Goal: Information Seeking & Learning: Check status

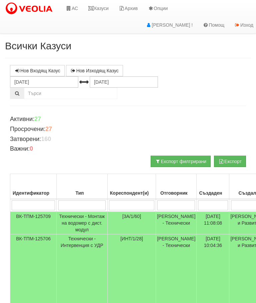
click at [103, 10] on link "Казуси" at bounding box center [98, 8] width 31 height 17
click at [96, 8] on link "Казуси" at bounding box center [98, 8] width 31 height 17
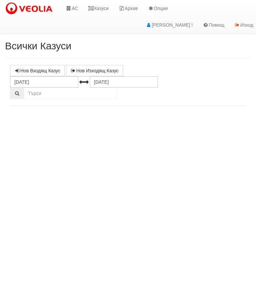
select select "10"
select select "1"
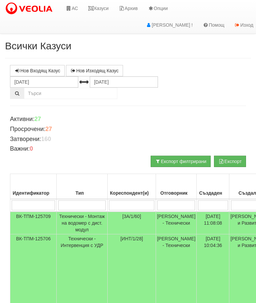
click at [96, 10] on link "Казуси" at bounding box center [98, 8] width 31 height 17
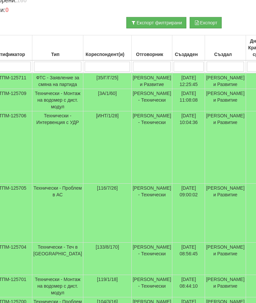
scroll to position [139, 24]
click at [49, 111] on td "Технически - Монтаж на водомер с дист. модул" at bounding box center [57, 100] width 51 height 22
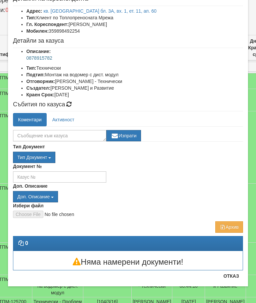
scroll to position [42, 0]
click at [232, 278] on button "Отказ" at bounding box center [231, 276] width 24 height 11
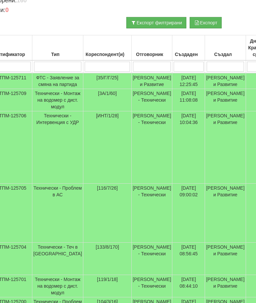
click at [85, 64] on input "search" at bounding box center [107, 67] width 45 height 10
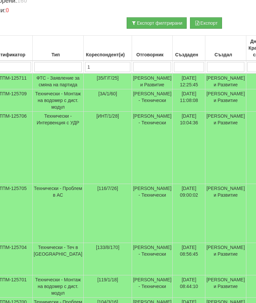
type input "10"
type input "1"
type input "108"
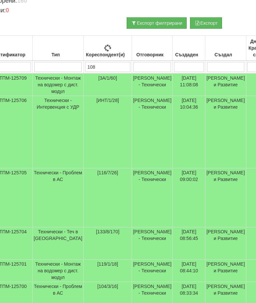
type input "108"
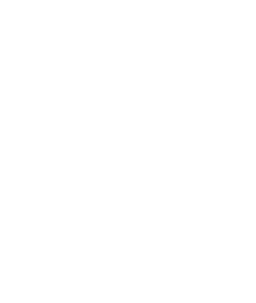
scroll to position [0, 0]
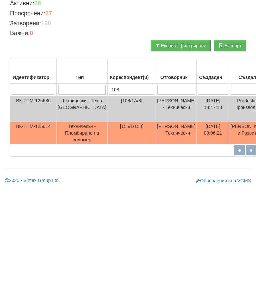
type input "108"
click at [73, 212] on td "Технически - Теч в [GEOGRAPHIC_DATA]" at bounding box center [82, 225] width 51 height 26
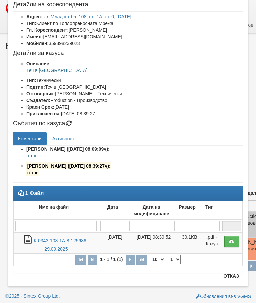
scroll to position [36, 0]
click at [230, 278] on button "Отказ" at bounding box center [231, 276] width 24 height 11
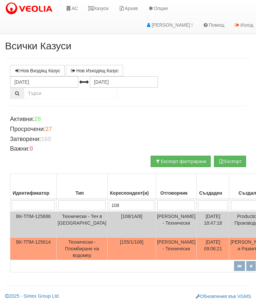
click at [102, 7] on link "Казуси" at bounding box center [98, 8] width 31 height 17
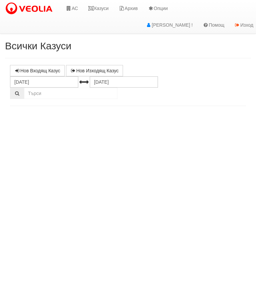
select select "10"
select select "1"
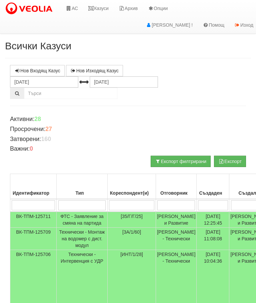
click at [98, 12] on link "Казуси" at bounding box center [98, 8] width 31 height 17
click at [99, 6] on link "Казуси" at bounding box center [98, 8] width 31 height 17
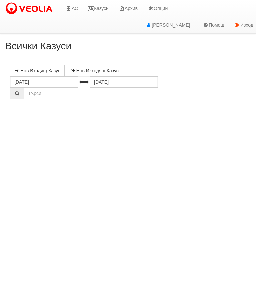
select select "10"
select select "1"
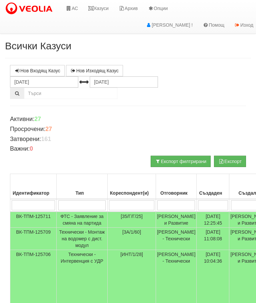
click at [104, 10] on link "Казуси" at bounding box center [98, 8] width 31 height 17
click at [100, 10] on link "Казуси" at bounding box center [98, 8] width 31 height 17
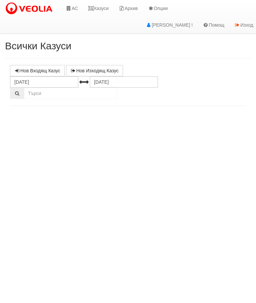
select select "10"
select select "1"
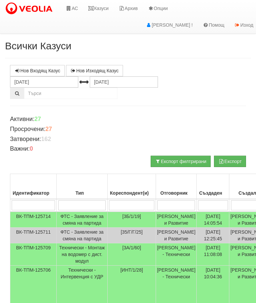
click at [96, 9] on link "Казуси" at bounding box center [98, 8] width 31 height 17
click at [105, 9] on link "Казуси" at bounding box center [98, 8] width 31 height 17
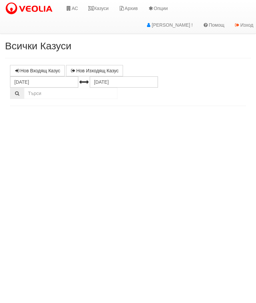
select select "10"
select select "1"
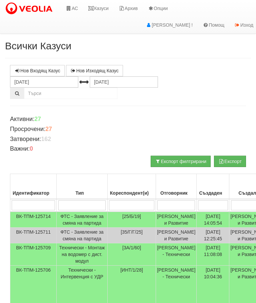
click at [101, 7] on link "Казуси" at bounding box center [98, 8] width 31 height 17
click at [101, 14] on link "Казуси" at bounding box center [98, 8] width 31 height 17
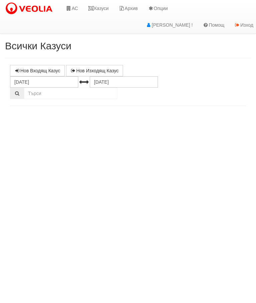
select select "10"
select select "1"
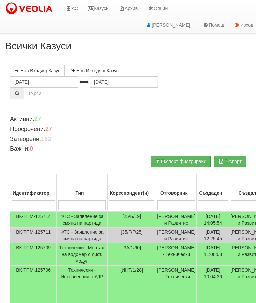
click at [102, 5] on link "Казуси" at bounding box center [98, 8] width 31 height 17
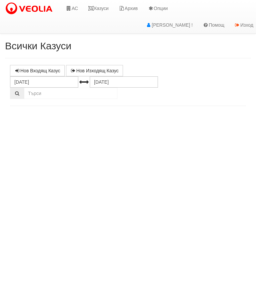
select select "10"
select select "1"
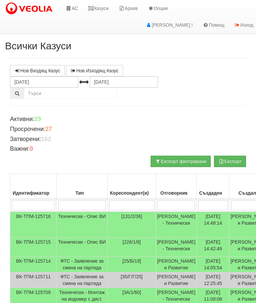
click at [98, 8] on link "Казуси" at bounding box center [98, 8] width 31 height 17
click at [109, 4] on link "Казуси" at bounding box center [98, 8] width 31 height 17
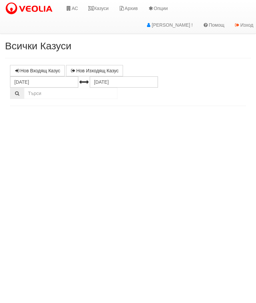
select select "10"
select select "1"
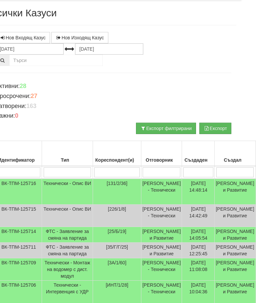
scroll to position [33, 16]
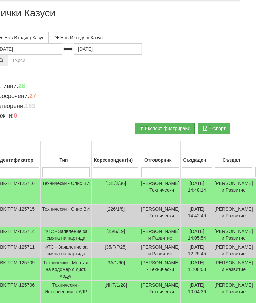
click at [54, 215] on td "Технически - Опис ВИ" at bounding box center [66, 216] width 51 height 22
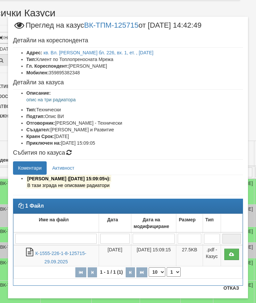
click at [234, 293] on button "Отказ" at bounding box center [231, 288] width 24 height 11
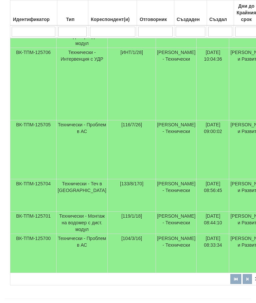
scroll to position [266, 6]
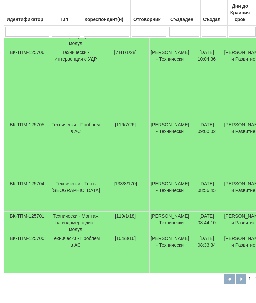
click at [64, 111] on td "Технически - Интервенция с УДР" at bounding box center [75, 84] width 51 height 72
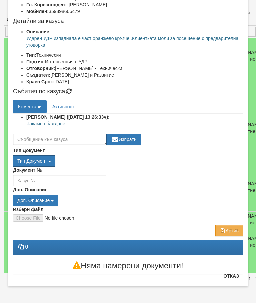
scroll to position [61, 0]
click at [235, 277] on button "Отказ" at bounding box center [231, 276] width 24 height 11
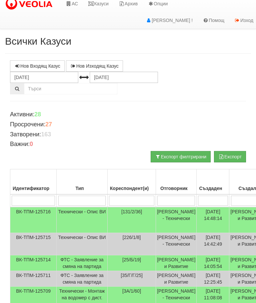
scroll to position [0, 0]
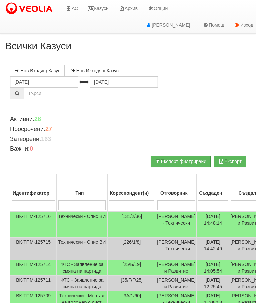
click at [104, 11] on link "Казуси" at bounding box center [98, 8] width 31 height 17
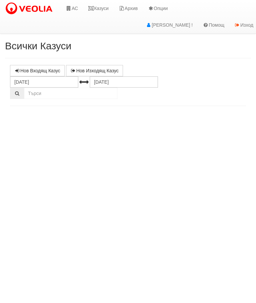
select select "10"
select select "1"
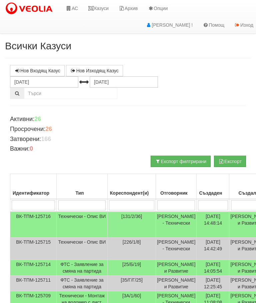
click at [76, 225] on td "Технически - Опис ВИ" at bounding box center [82, 225] width 51 height 26
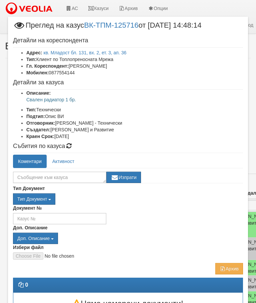
click at [62, 160] on link "Активност" at bounding box center [63, 161] width 32 height 13
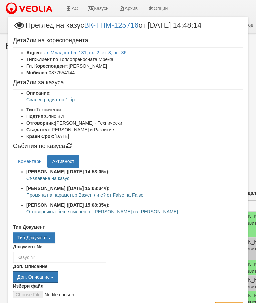
click at [26, 159] on link "Коментари" at bounding box center [30, 161] width 34 height 13
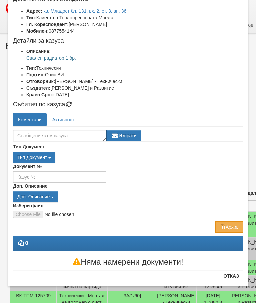
scroll to position [42, 0]
click at [233, 279] on button "Отказ" at bounding box center [231, 276] width 24 height 11
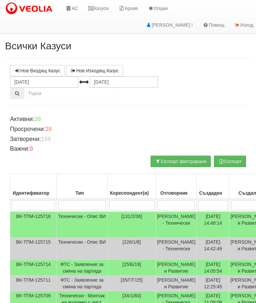
click at [157, 204] on input "search" at bounding box center [176, 205] width 38 height 10
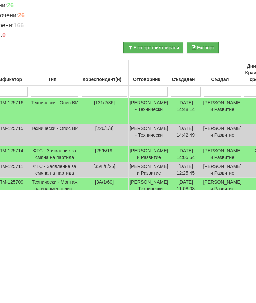
type input "С"
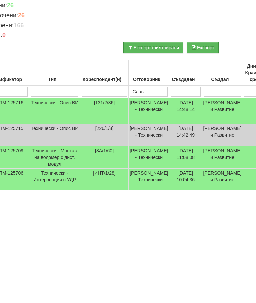
type input "Слави"
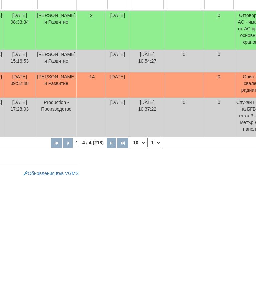
scroll to position [89, 0]
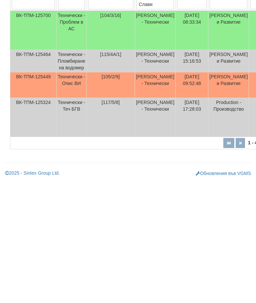
type input "Слави"
click at [71, 194] on td "Технически - Опис ВИ" at bounding box center [72, 207] width 30 height 26
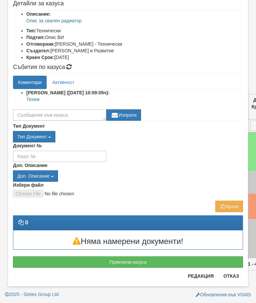
scroll to position [86, 0]
click at [238, 277] on button "Отказ" at bounding box center [231, 276] width 24 height 11
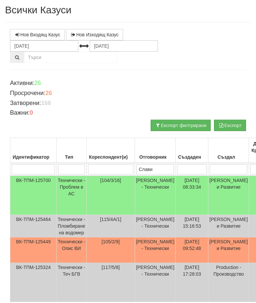
scroll to position [0, 0]
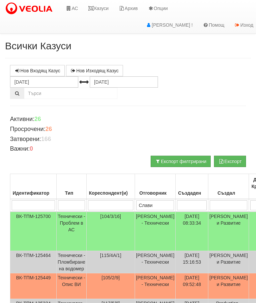
click at [97, 9] on link "Казуси" at bounding box center [98, 8] width 31 height 17
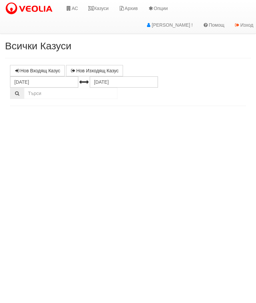
select select "10"
select select "1"
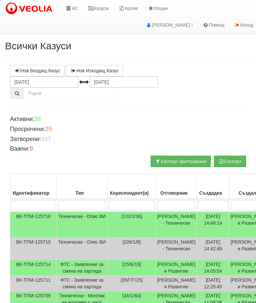
click at [103, 9] on link "Казуси" at bounding box center [98, 8] width 31 height 17
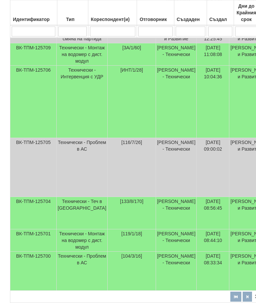
scroll to position [248, 0]
click at [67, 193] on td "Технически - Проблем в АС" at bounding box center [82, 167] width 51 height 59
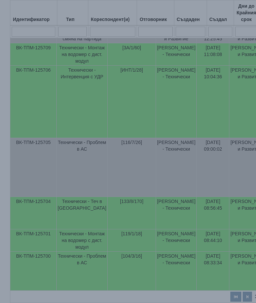
select select "10"
select select "1"
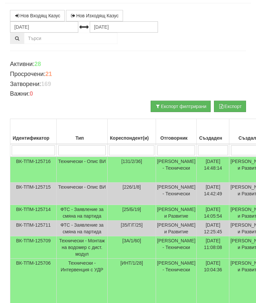
scroll to position [0, 0]
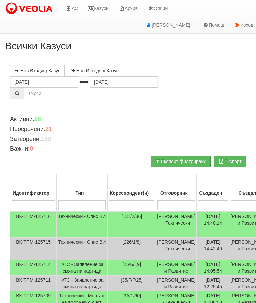
click at [102, 13] on link "Казуси" at bounding box center [98, 8] width 31 height 17
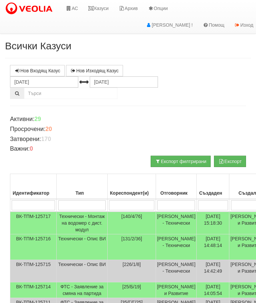
click at [101, 3] on link "Казуси" at bounding box center [98, 8] width 31 height 17
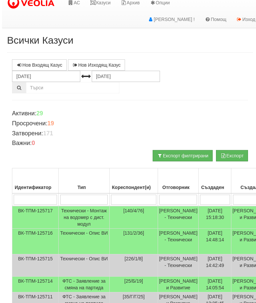
scroll to position [4, 0]
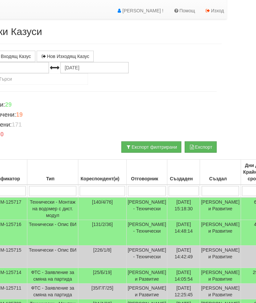
click at [128, 188] on input "search" at bounding box center [147, 191] width 38 height 10
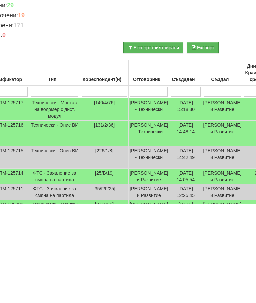
type input "С"
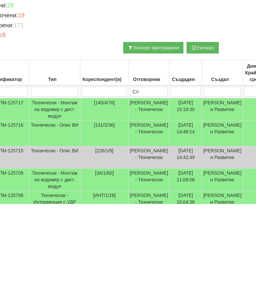
type input "Сла"
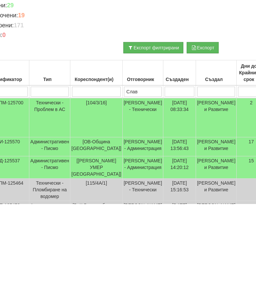
type input "Слави"
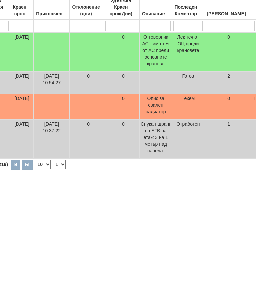
scroll to position [89, 0]
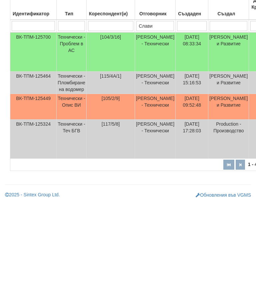
type input "Слав"
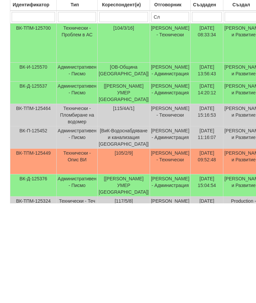
scroll to position [60, 0]
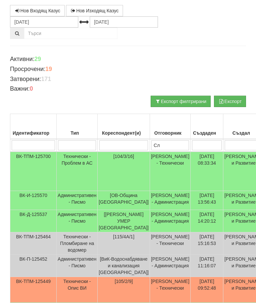
type input "С"
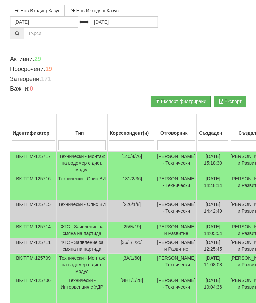
click at [18, 123] on th "Идентификатор" at bounding box center [33, 126] width 46 height 25
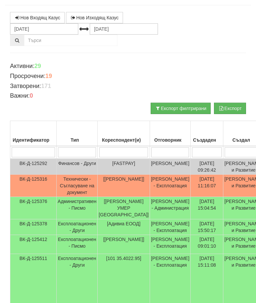
scroll to position [0, 0]
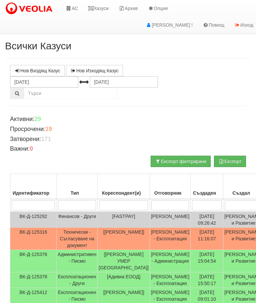
click at [103, 5] on link "Казуси" at bounding box center [98, 8] width 31 height 17
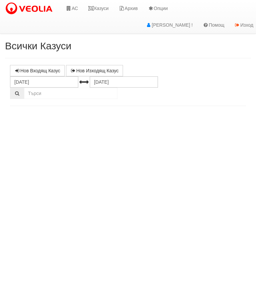
select select "10"
select select "1"
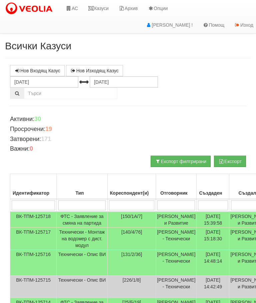
click at [103, 7] on link "Казуси" at bounding box center [98, 8] width 31 height 17
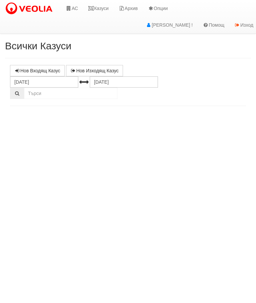
select select "10"
select select "1"
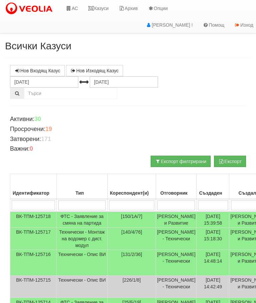
click at [74, 8] on link "АС" at bounding box center [72, 8] width 22 height 17
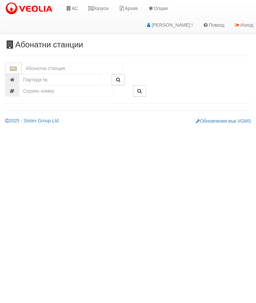
click at [25, 69] on input "text" at bounding box center [72, 68] width 101 height 11
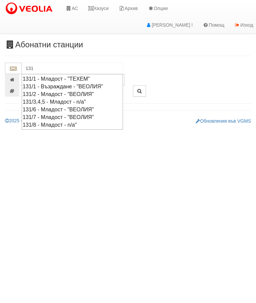
click at [64, 91] on div "131/2 - Младост - "ВЕОЛИЯ"" at bounding box center [72, 94] width 99 height 8
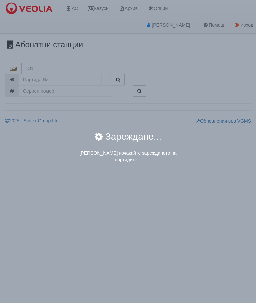
type input "131/2 - Младост - "ВЕОЛИЯ""
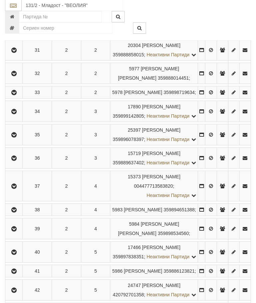
scroll to position [186, 0]
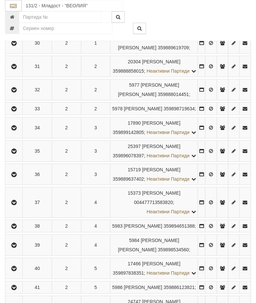
click at [11, 179] on button "button" at bounding box center [13, 174] width 15 height 10
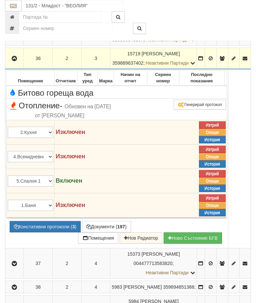
scroll to position [299, 0]
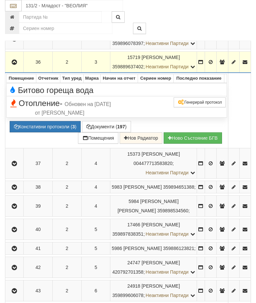
click at [14, 65] on icon "button" at bounding box center [14, 62] width 8 height 5
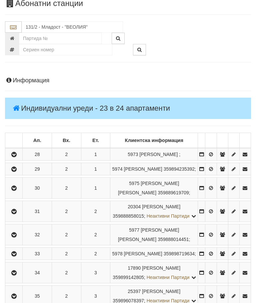
scroll to position [0, 0]
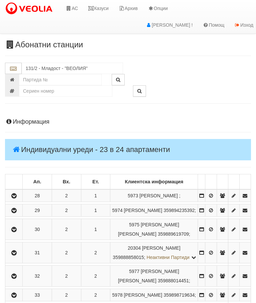
click at [101, 11] on link "Казуси" at bounding box center [98, 8] width 31 height 17
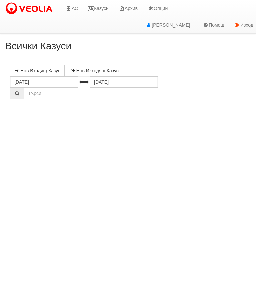
select select "10"
select select "1"
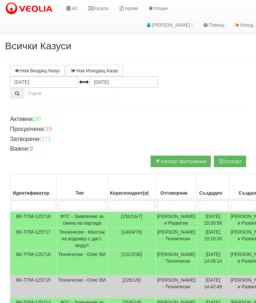
click at [97, 7] on link "Казуси" at bounding box center [98, 8] width 31 height 17
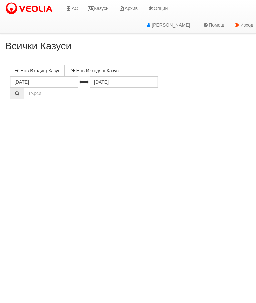
select select "10"
select select "1"
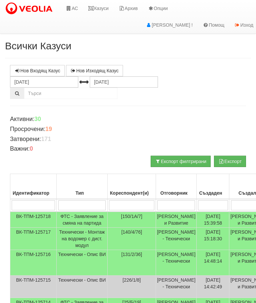
click at [100, 7] on link "Казуси" at bounding box center [98, 8] width 31 height 17
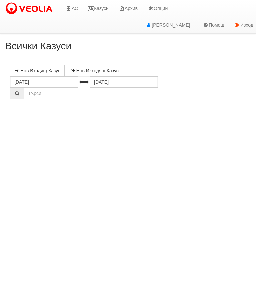
select select "10"
select select "1"
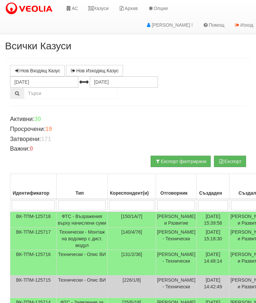
click at [100, 6] on link "Казуси" at bounding box center [98, 8] width 31 height 17
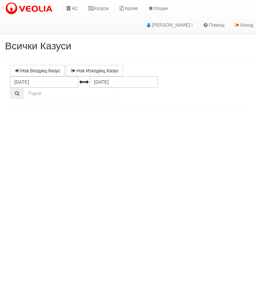
select select "10"
select select "1"
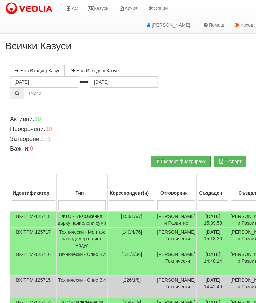
click at [97, 9] on link "Казуси" at bounding box center [98, 8] width 31 height 17
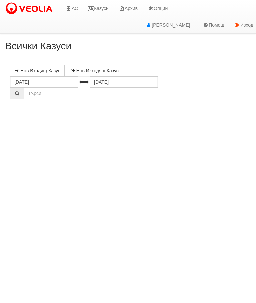
select select "10"
select select "1"
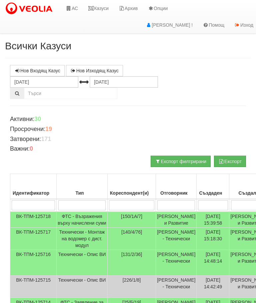
click at [100, 8] on link "Казуси" at bounding box center [98, 8] width 31 height 17
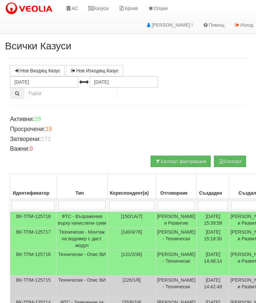
click at [102, 3] on link "Казуси" at bounding box center [98, 8] width 31 height 17
click at [102, 8] on link "Казуси" at bounding box center [98, 8] width 31 height 17
click at [102, 6] on link "Казуси" at bounding box center [98, 8] width 31 height 17
click at [101, 7] on link "Казуси" at bounding box center [98, 8] width 31 height 17
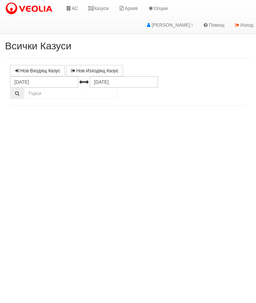
select select "10"
select select "1"
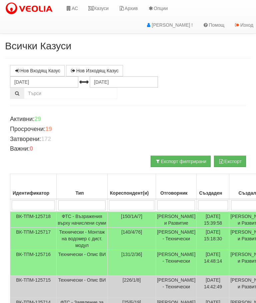
click at [104, 8] on link "Казуси" at bounding box center [98, 8] width 31 height 17
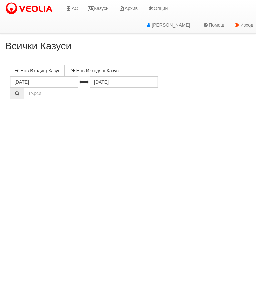
select select "10"
select select "1"
